Goal: Task Accomplishment & Management: Manage account settings

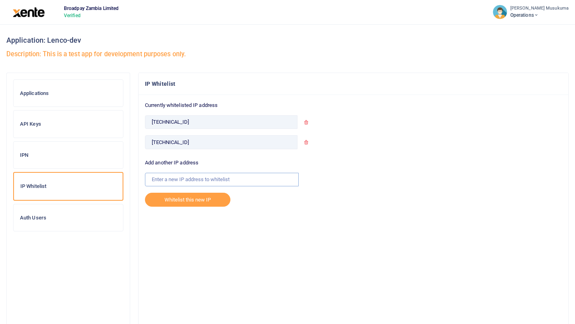
click at [214, 181] on input "text" at bounding box center [222, 180] width 154 height 14
paste input "[TECHNICAL_ID]"
type input "[TECHNICAL_ID]"
click at [179, 200] on button "Whitelist this new IP" at bounding box center [188, 200] width 86 height 14
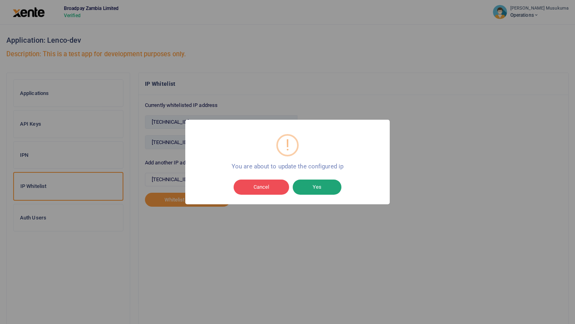
click at [314, 191] on button "Yes" at bounding box center [317, 187] width 49 height 15
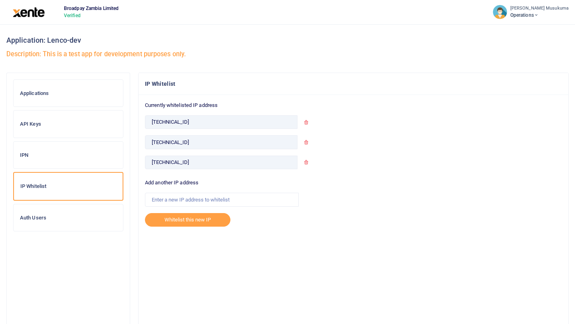
click at [307, 121] on icon at bounding box center [306, 122] width 5 height 5
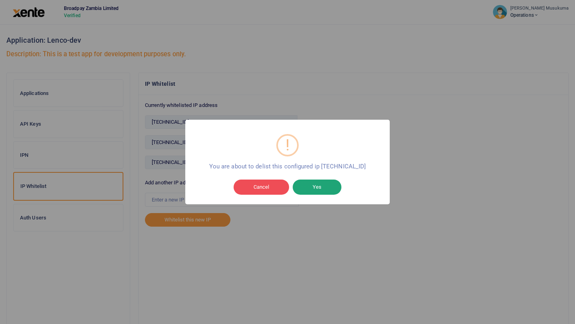
click at [318, 185] on button "Yes" at bounding box center [317, 187] width 49 height 15
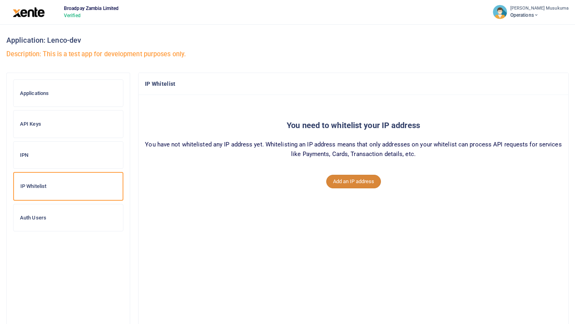
click at [348, 182] on button "Add an IP address" at bounding box center [353, 182] width 55 height 14
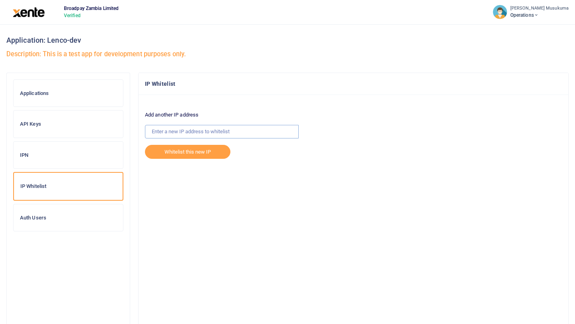
click at [181, 133] on input "text" at bounding box center [222, 132] width 154 height 14
click at [158, 132] on input "text" at bounding box center [222, 132] width 154 height 14
paste input "[TECHNICAL_ID]"
type input "[TECHNICAL_ID]"
click at [203, 151] on button "Whitelist this new IP" at bounding box center [188, 152] width 86 height 14
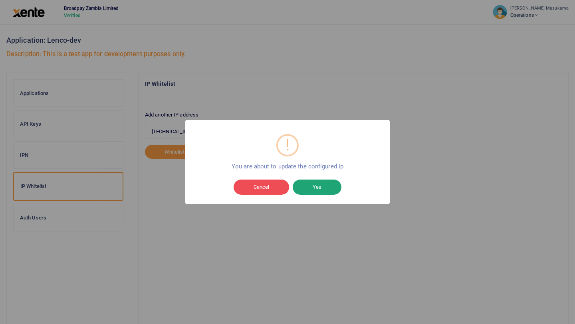
click at [324, 185] on button "Yes" at bounding box center [317, 187] width 49 height 15
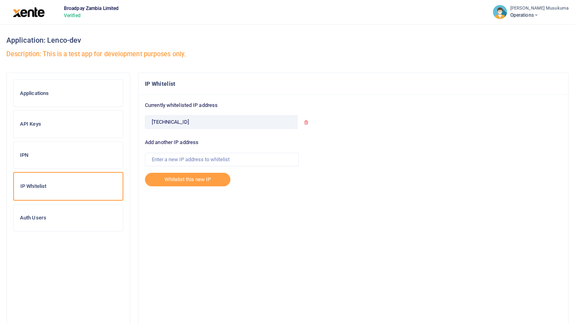
click at [36, 123] on h6 "API Keys" at bounding box center [68, 124] width 97 height 6
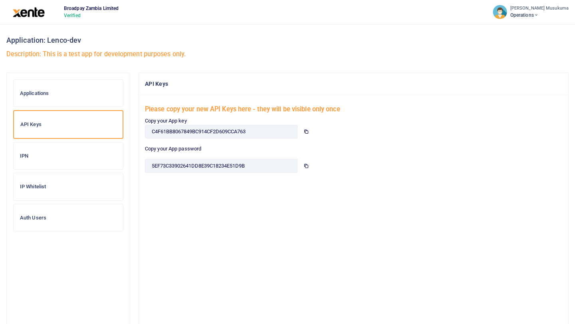
click at [306, 131] on icon at bounding box center [306, 131] width 5 height 5
click at [306, 167] on icon at bounding box center [306, 165] width 5 height 5
